Goal: Task Accomplishment & Management: Manage account settings

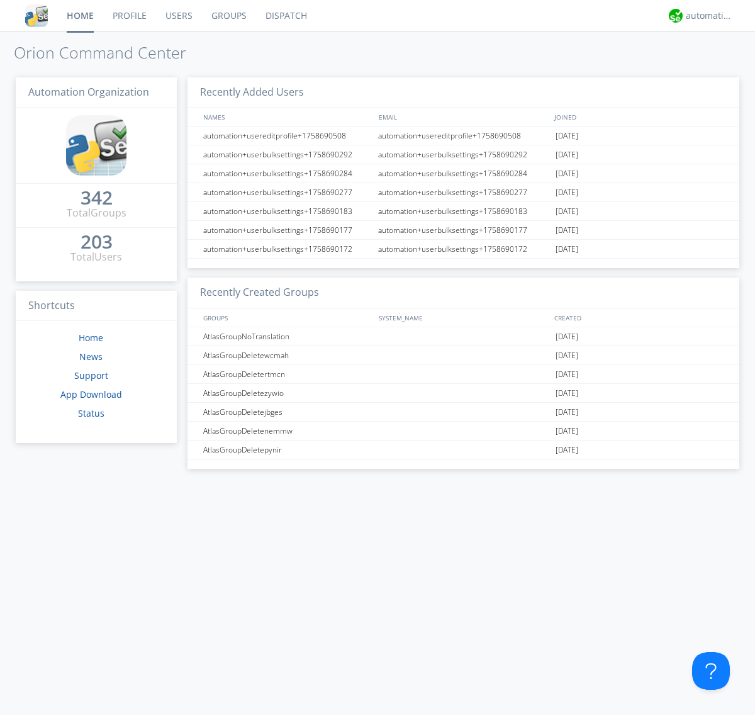
click at [228, 16] on link "Groups" at bounding box center [229, 15] width 54 height 31
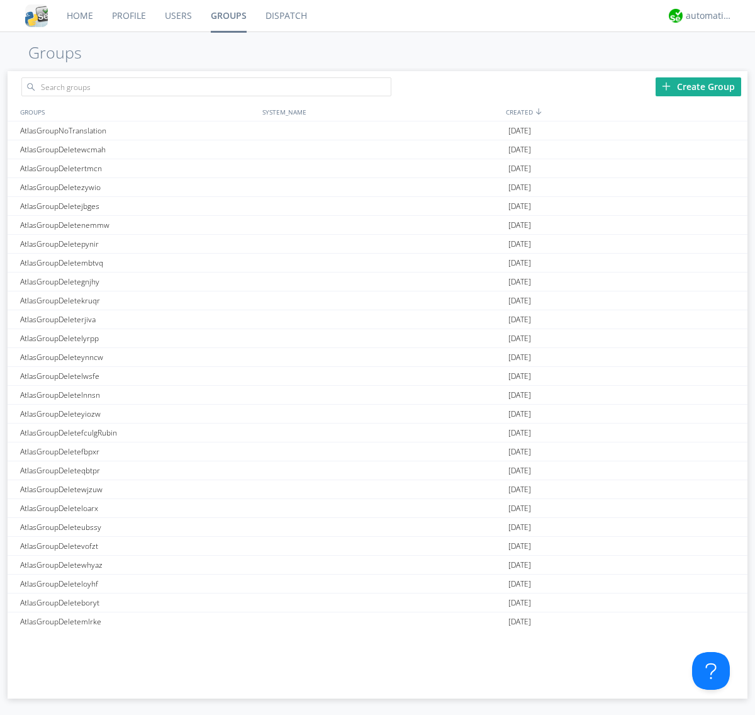
click at [228, 16] on link "Groups" at bounding box center [228, 15] width 55 height 31
click at [699, 86] on div "Create Group" at bounding box center [699, 86] width 86 height 19
click at [228, 16] on link "Groups" at bounding box center [228, 15] width 55 height 31
type input "AtlasGroupDeletevuxdv"
click at [177, 16] on link "Users" at bounding box center [178, 15] width 46 height 31
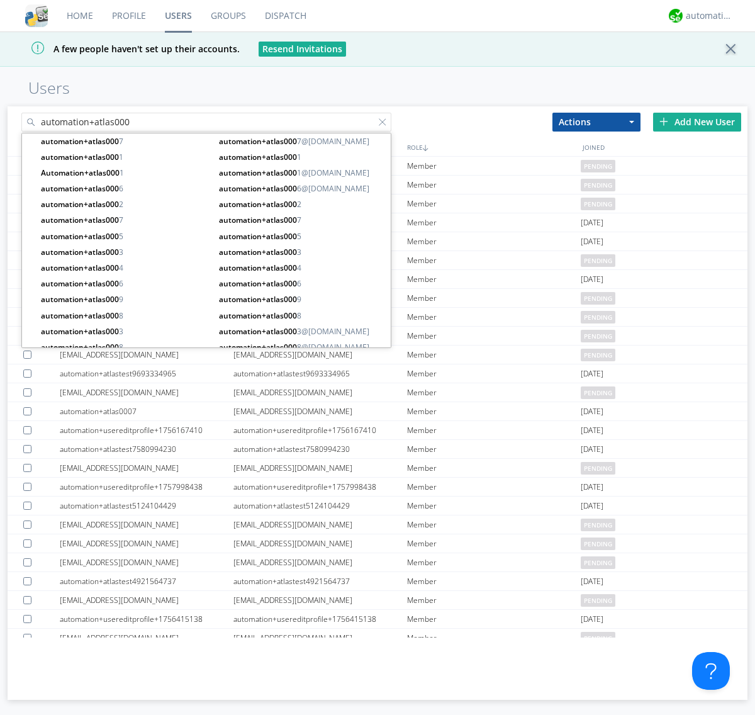
type input "automation+atlas000"
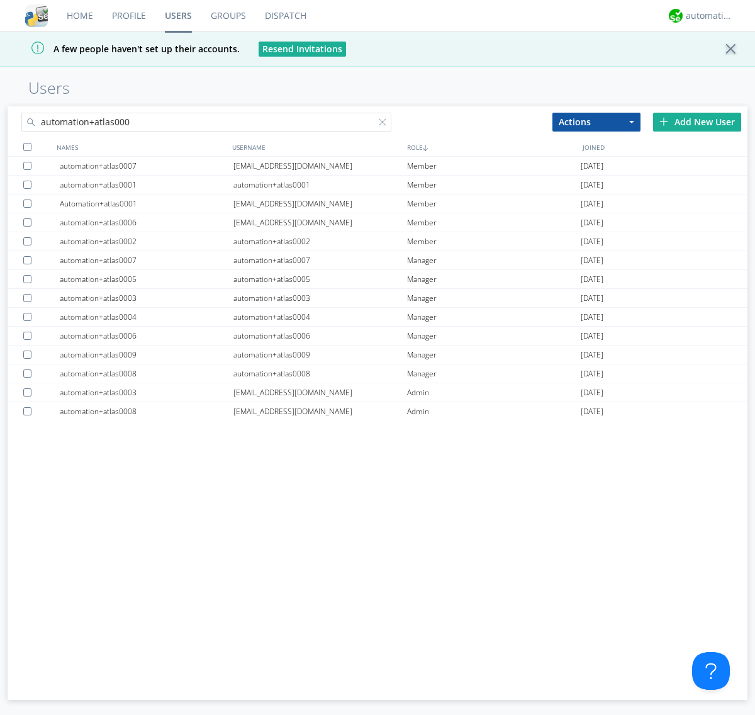
click at [27, 147] on div at bounding box center [27, 147] width 8 height 8
click at [597, 121] on button "Actions" at bounding box center [597, 122] width 88 height 19
click at [597, 143] on link "Add to Group" at bounding box center [596, 143] width 87 height 16
click at [178, 16] on link "Users" at bounding box center [178, 15] width 46 height 31
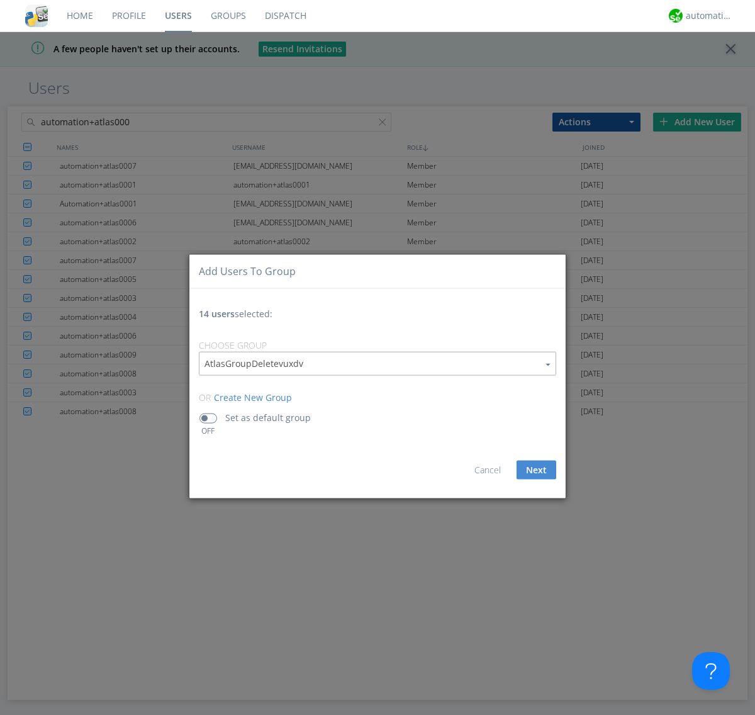
click at [385, 131] on div at bounding box center [385, 124] width 13 height 13
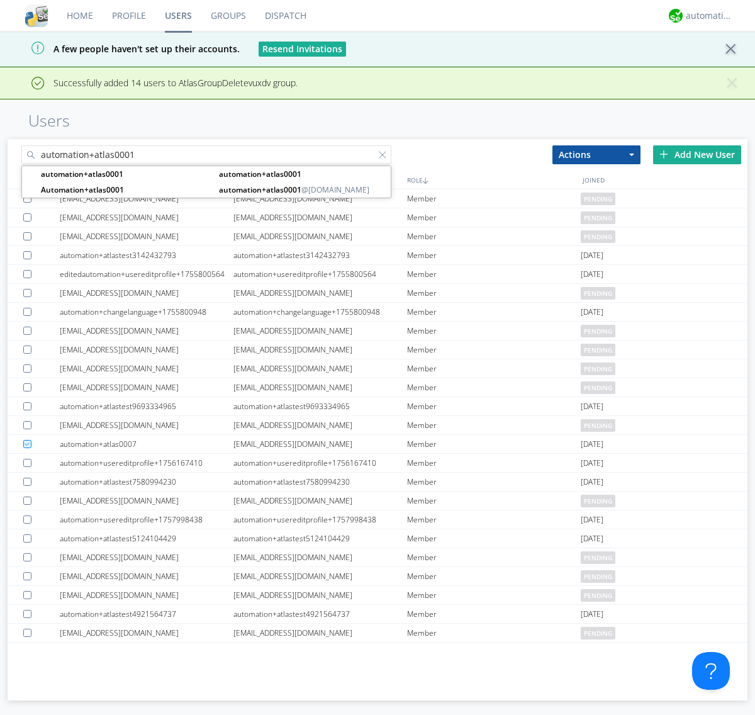
type input "automation+atlas0001"
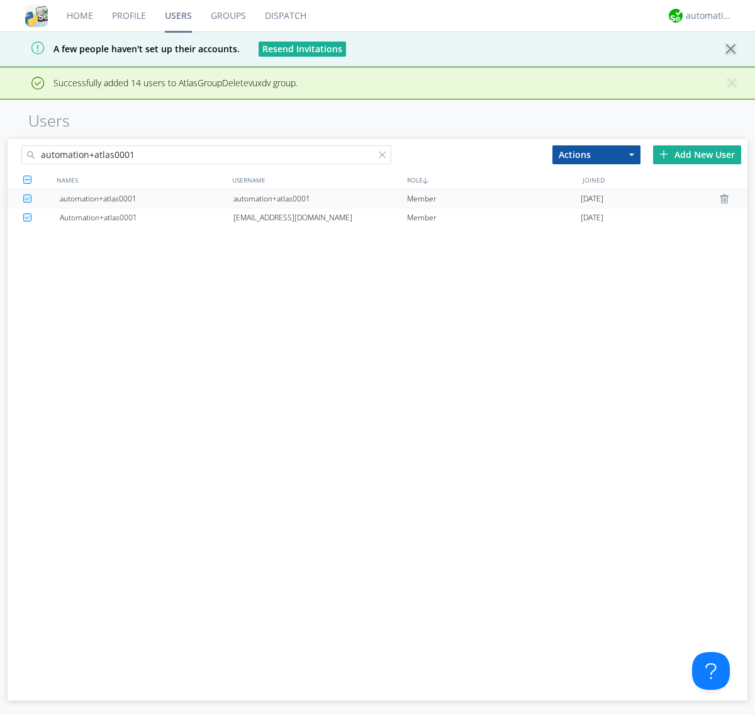
click at [320, 198] on div "automation+atlas0001" at bounding box center [321, 198] width 174 height 18
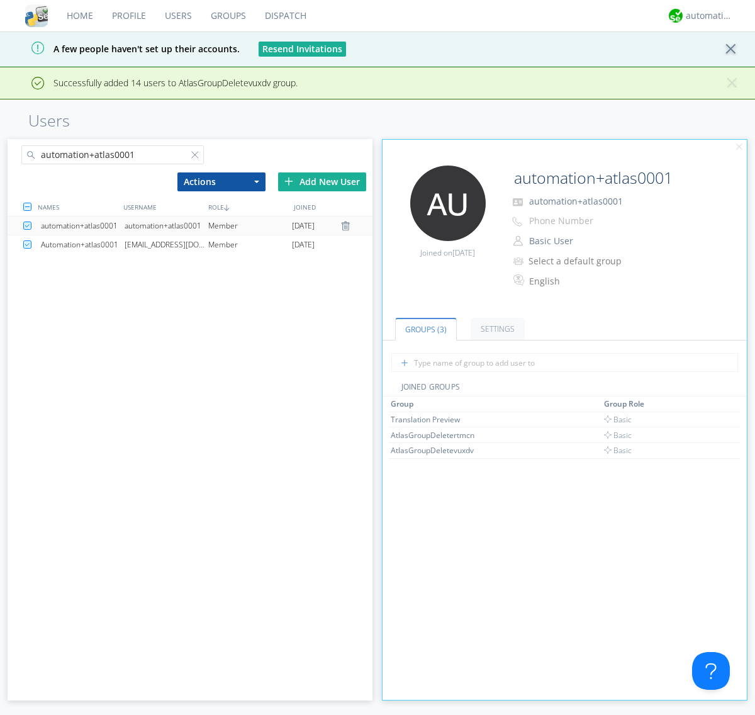
click at [227, 16] on link "Groups" at bounding box center [228, 15] width 54 height 31
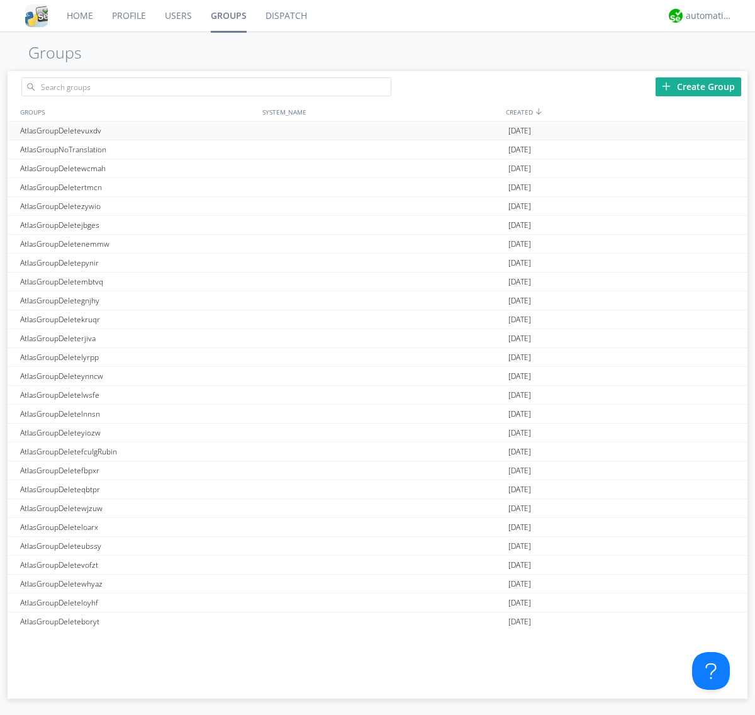
click at [726, 131] on div at bounding box center [732, 131] width 13 height 10
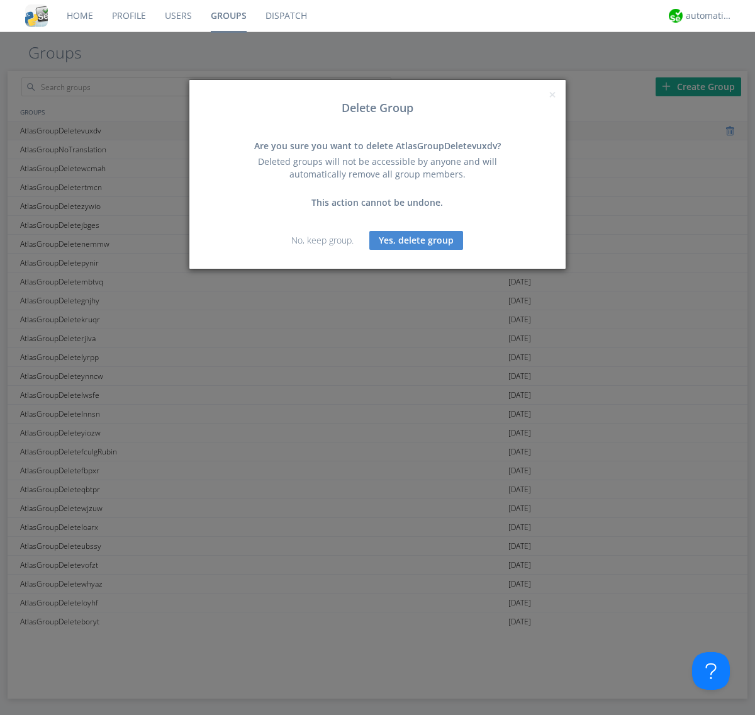
click at [417, 240] on button "Yes, delete group" at bounding box center [416, 240] width 94 height 19
